Goal: Task Accomplishment & Management: Complete application form

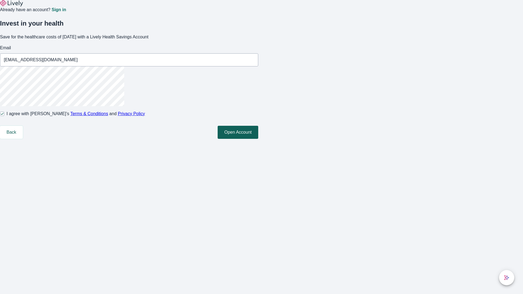
click at [258, 139] on button "Open Account" at bounding box center [238, 132] width 41 height 13
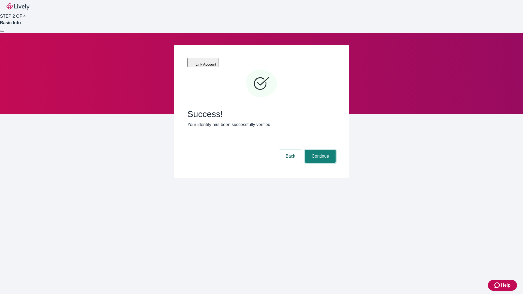
click at [319, 150] on button "Continue" at bounding box center [320, 156] width 30 height 13
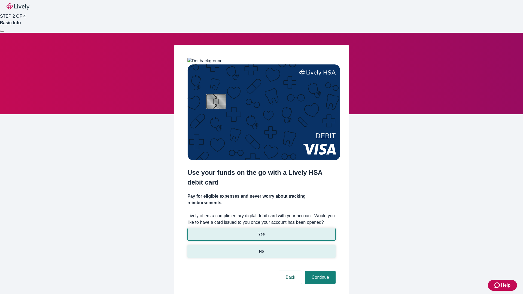
click at [261, 249] on p "No" at bounding box center [261, 252] width 5 height 6
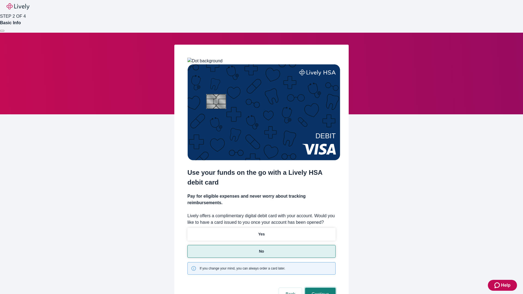
click at [319, 288] on button "Continue" at bounding box center [320, 294] width 30 height 13
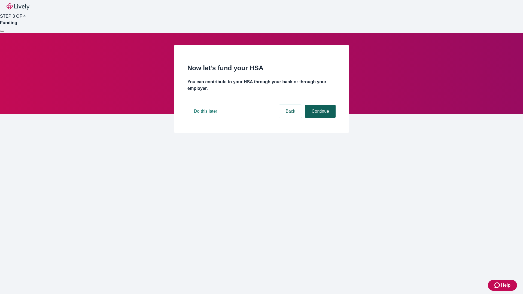
click at [319, 118] on button "Continue" at bounding box center [320, 111] width 30 height 13
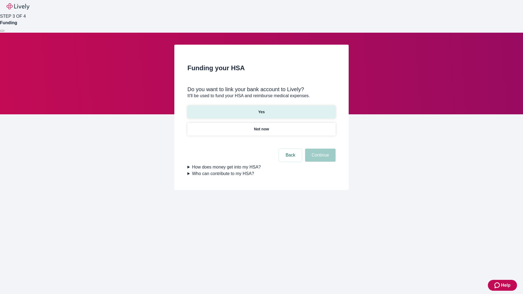
click at [261, 109] on p "Yes" at bounding box center [261, 112] width 7 height 6
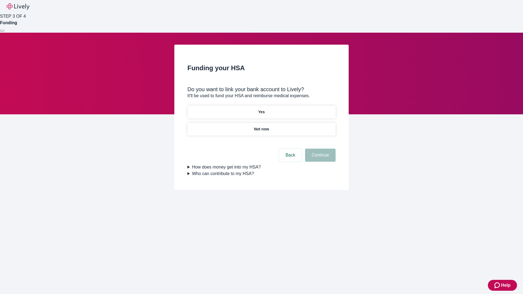
click at [319, 149] on button "Continue" at bounding box center [320, 155] width 30 height 13
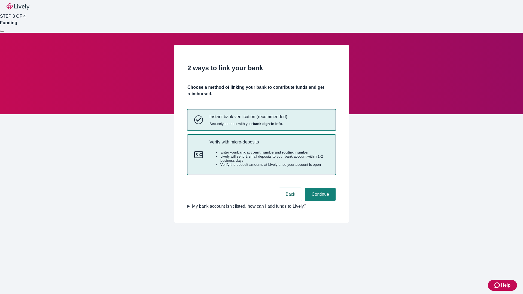
click at [269, 145] on p "Verify with micro-deposits" at bounding box center [268, 141] width 119 height 5
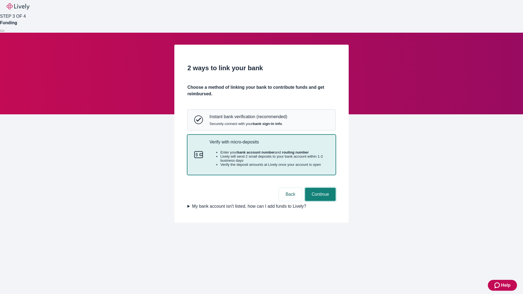
click at [319, 201] on button "Continue" at bounding box center [320, 194] width 30 height 13
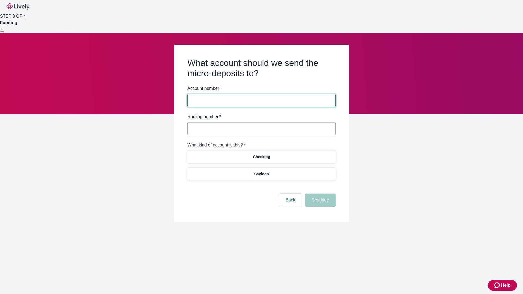
type input "122000661"
